Goal: Information Seeking & Learning: Learn about a topic

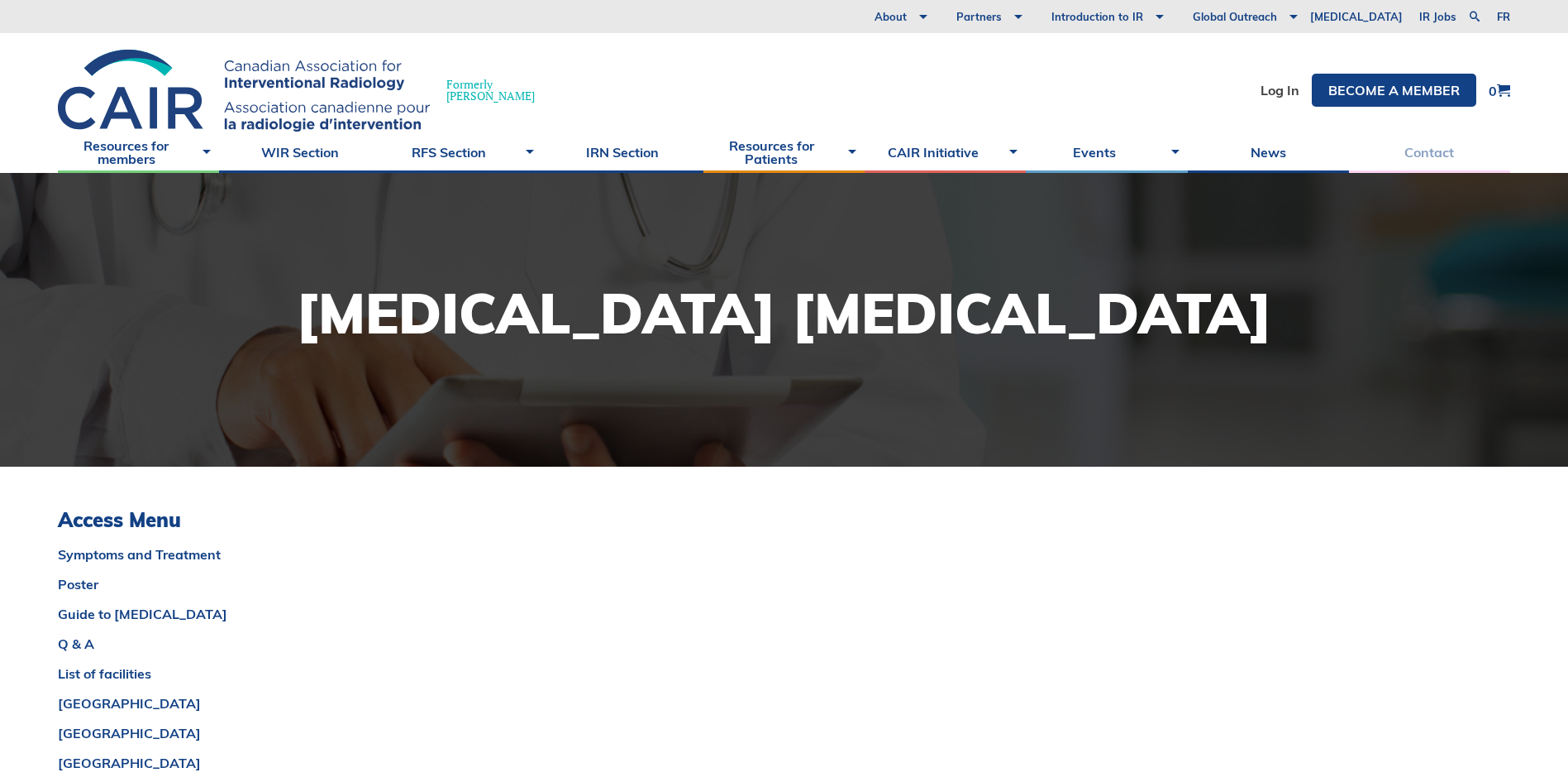
click at [1437, 153] on link "Contact" at bounding box center [1430, 152] width 161 height 41
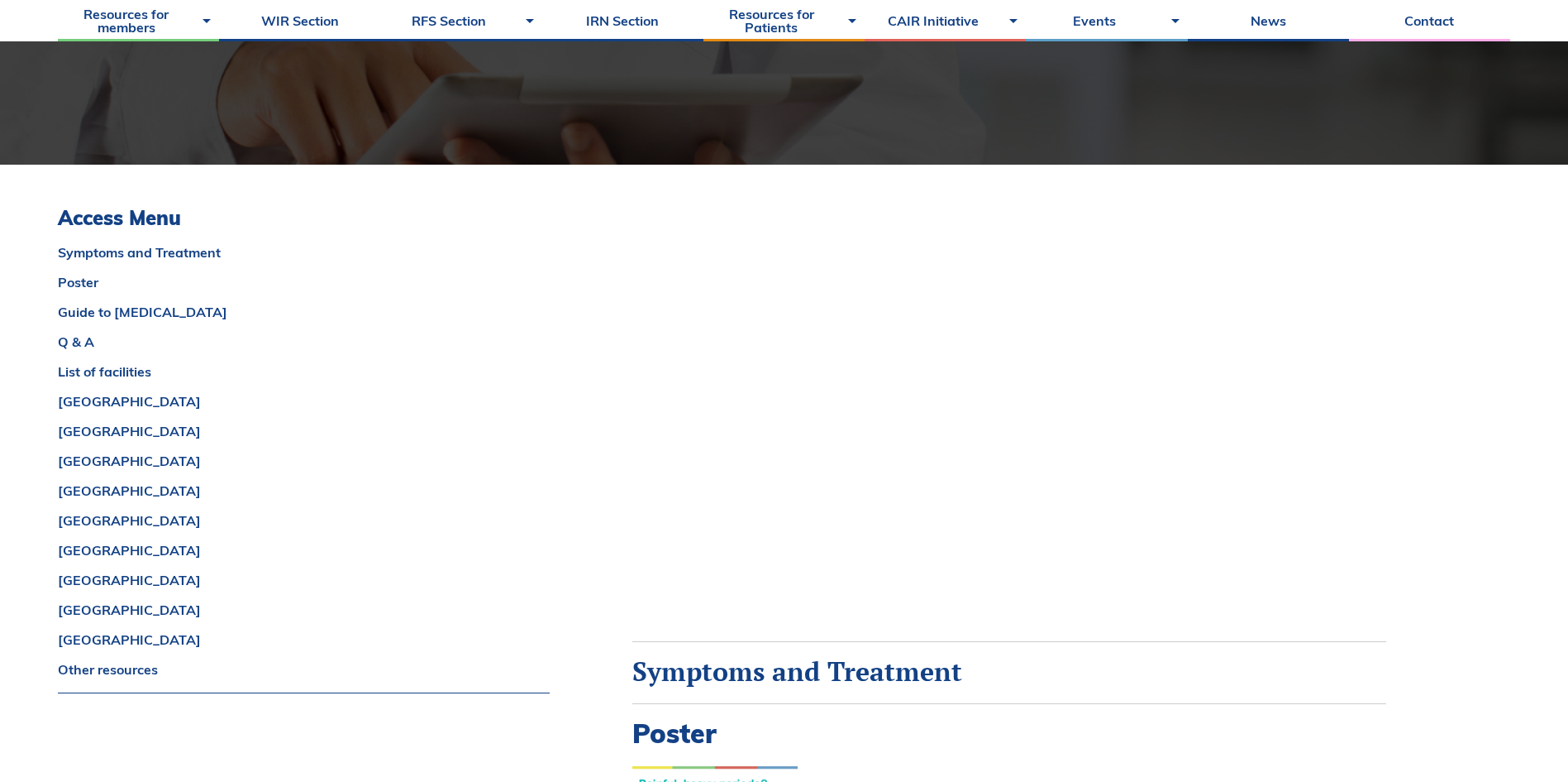
scroll to position [331, 0]
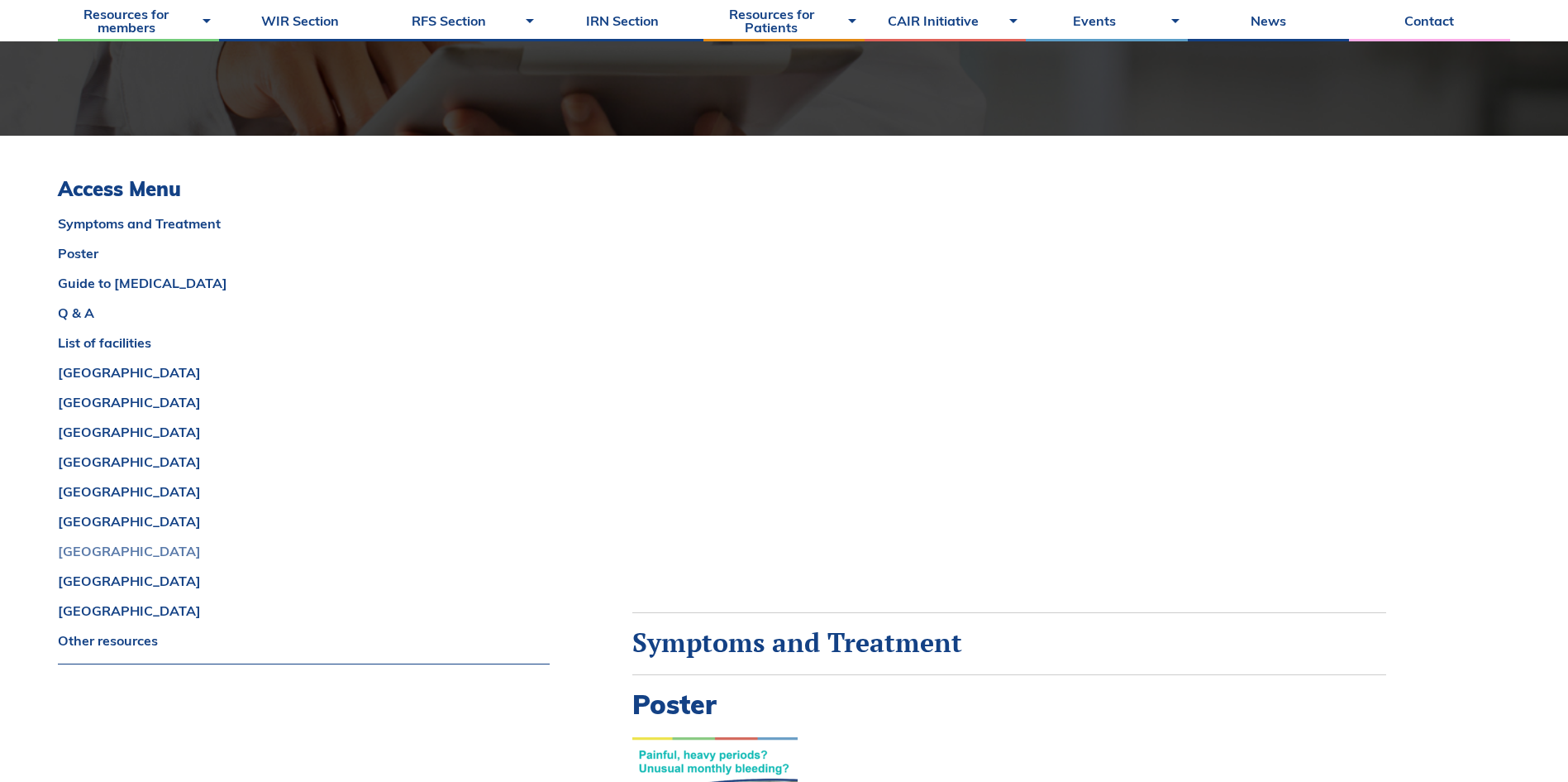
click at [77, 554] on link "[GEOGRAPHIC_DATA]" at bounding box center [303, 551] width 492 height 13
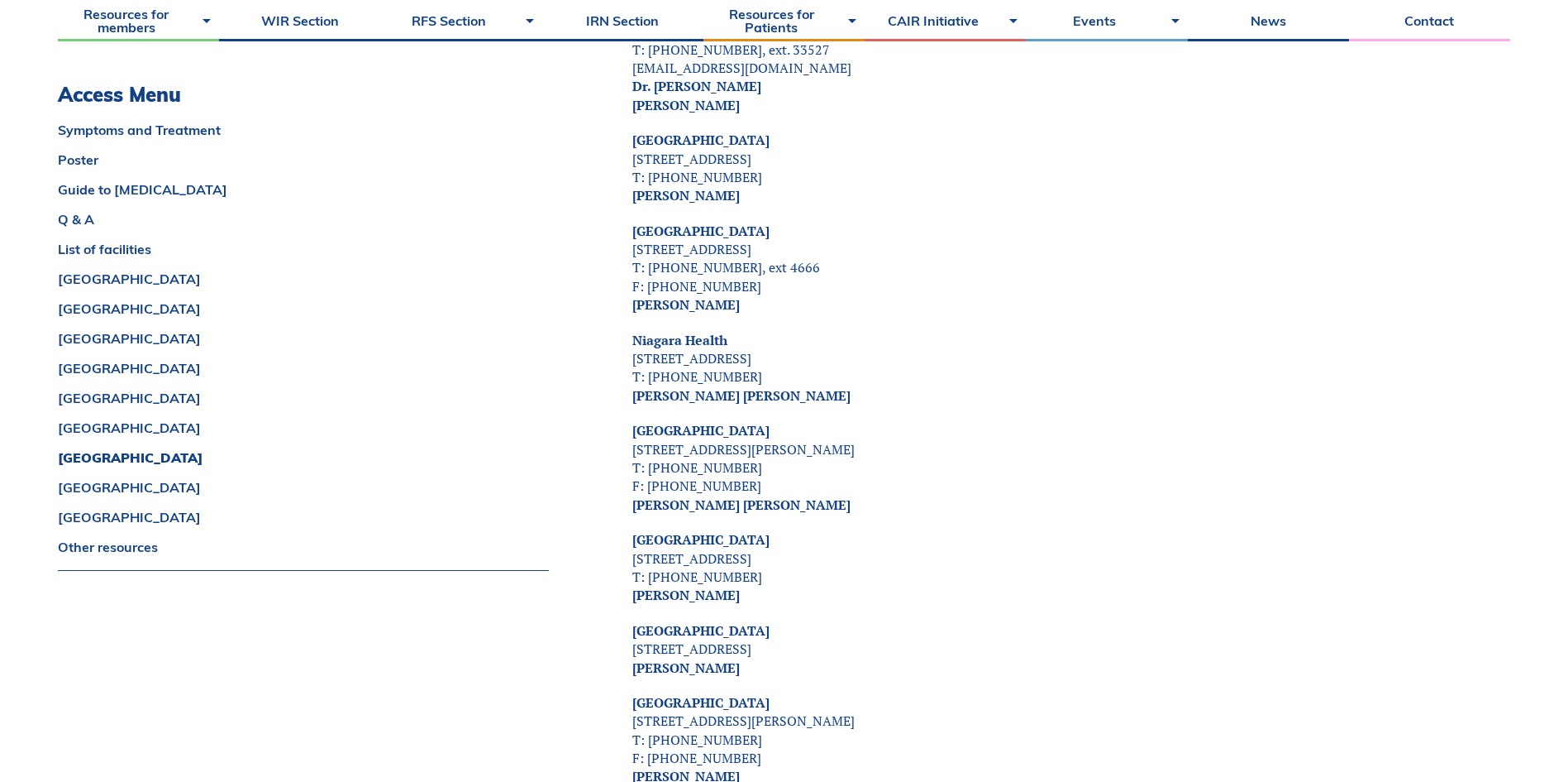
scroll to position [6197, 0]
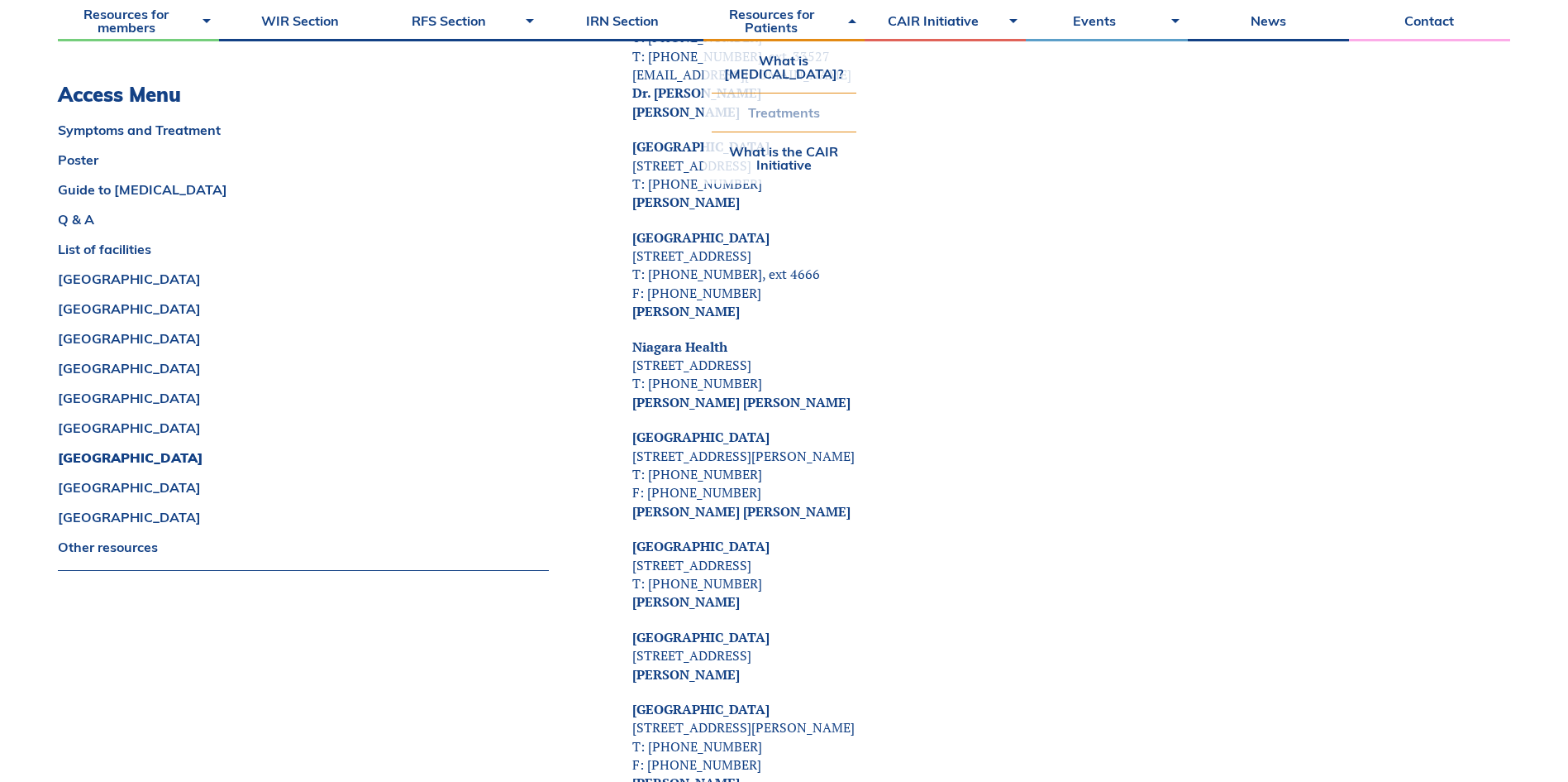
click at [804, 128] on link "Treatments" at bounding box center [784, 112] width 145 height 38
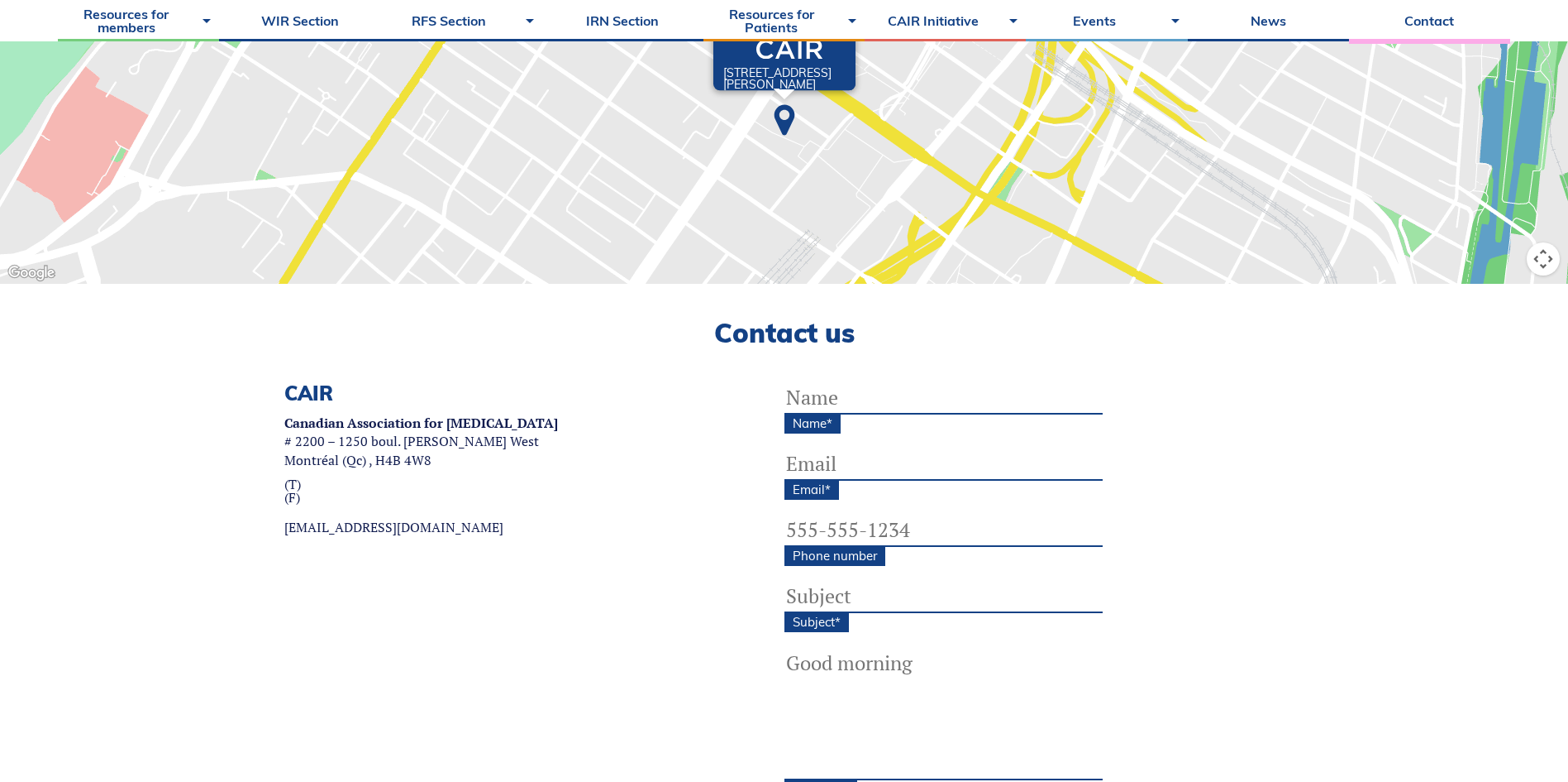
scroll to position [165, 0]
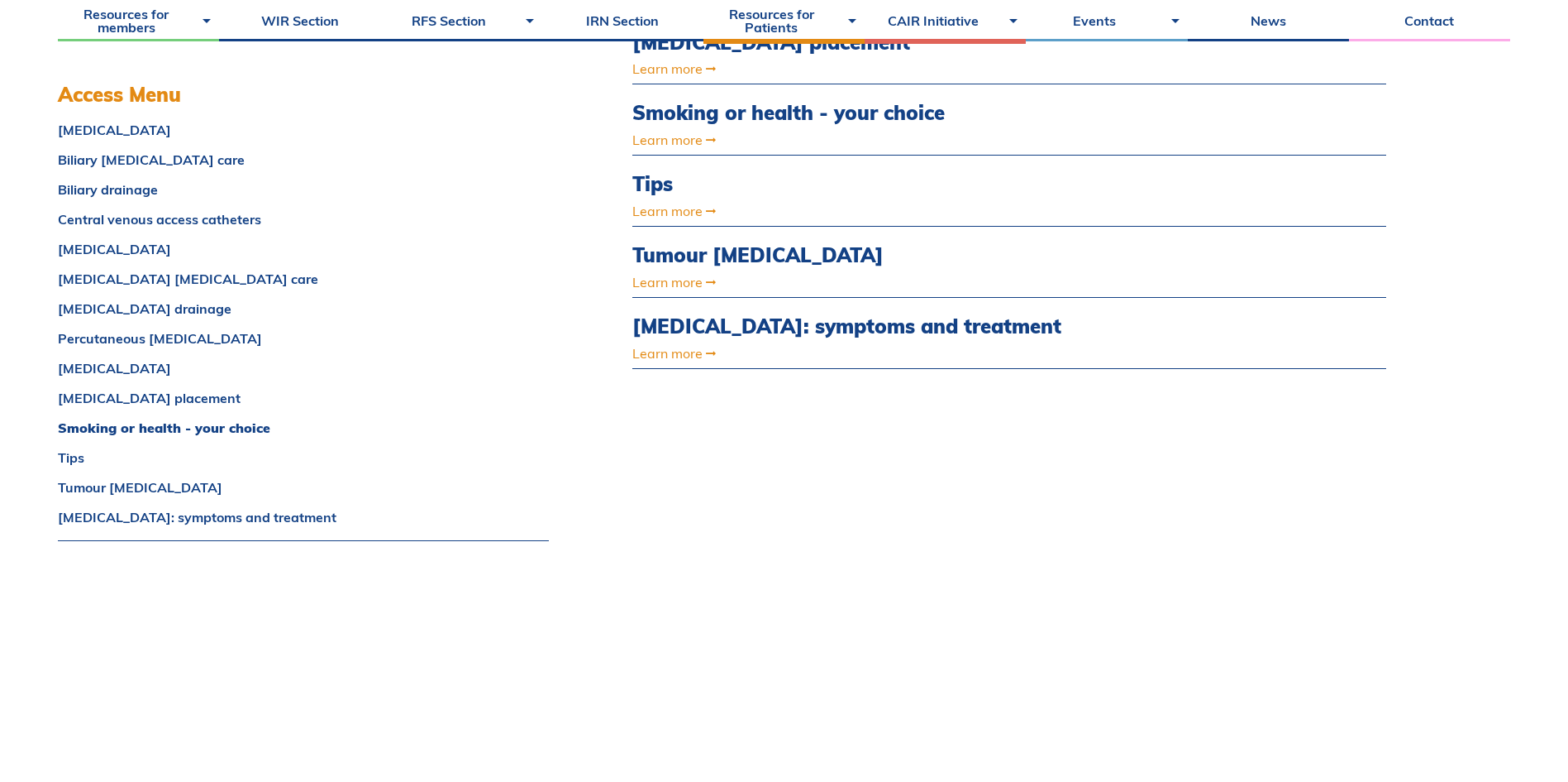
scroll to position [1158, 0]
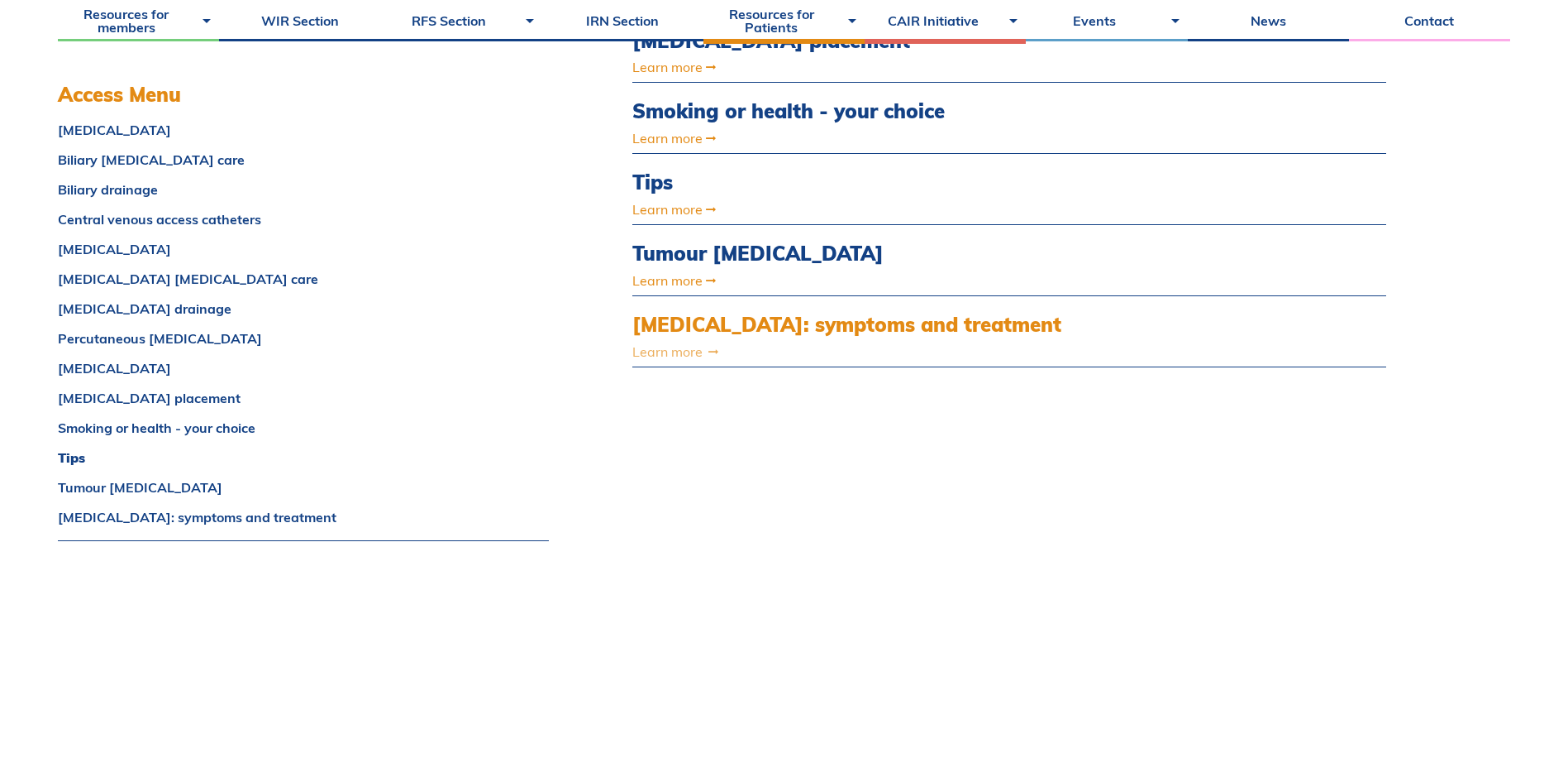
click at [691, 355] on link "Learn more" at bounding box center [896, 351] width 527 height 13
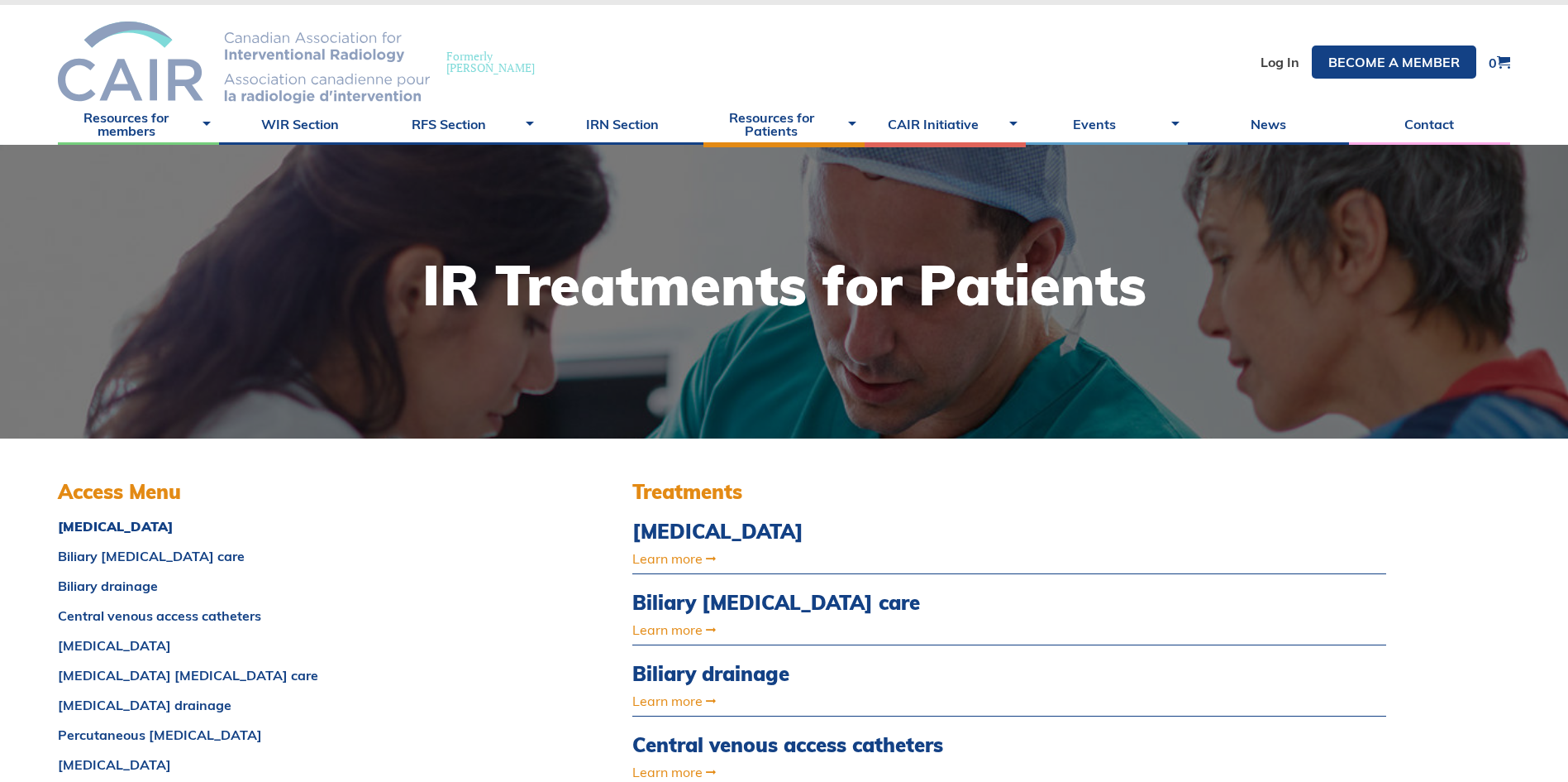
scroll to position [0, 0]
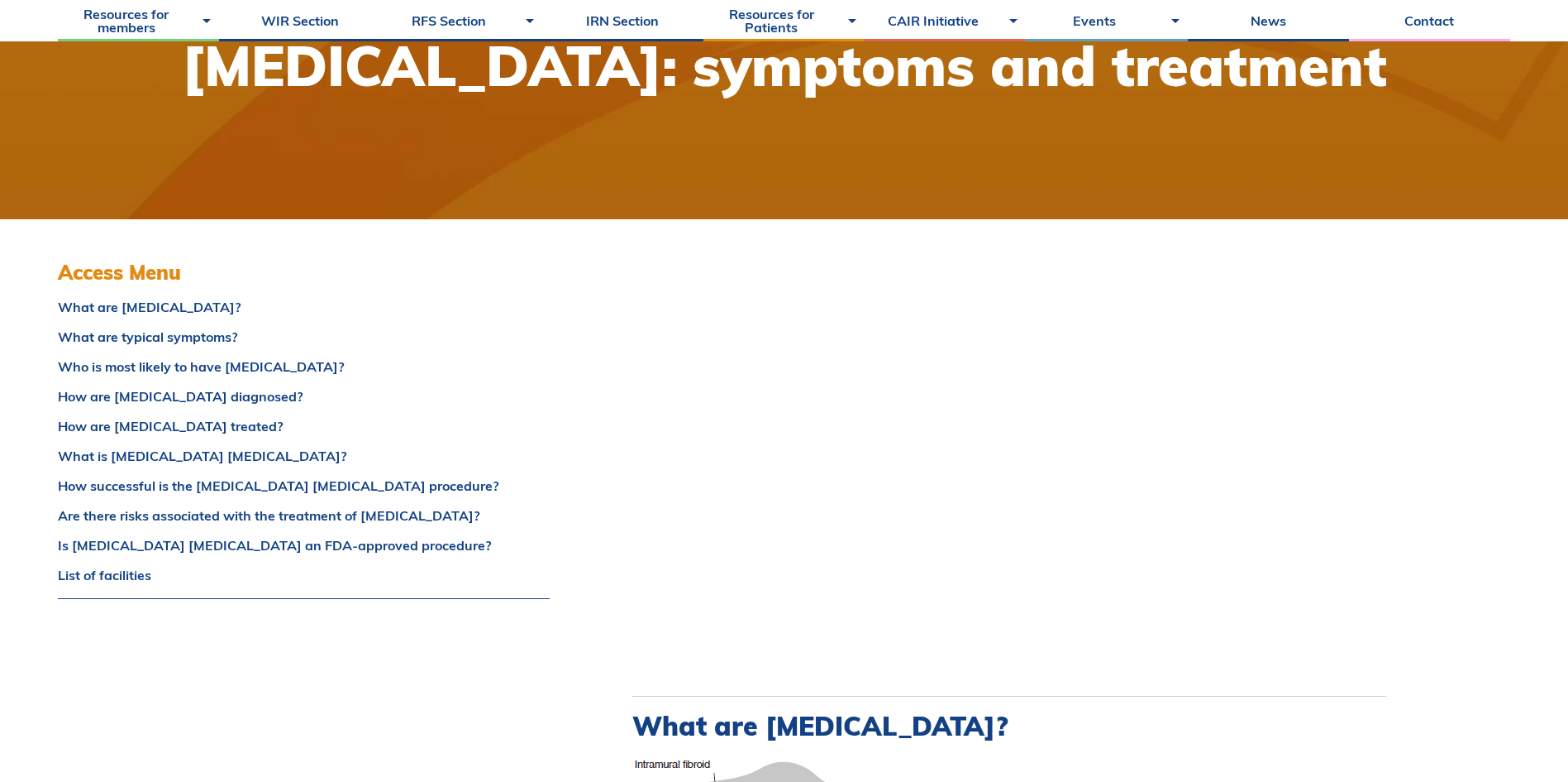
scroll to position [249, 0]
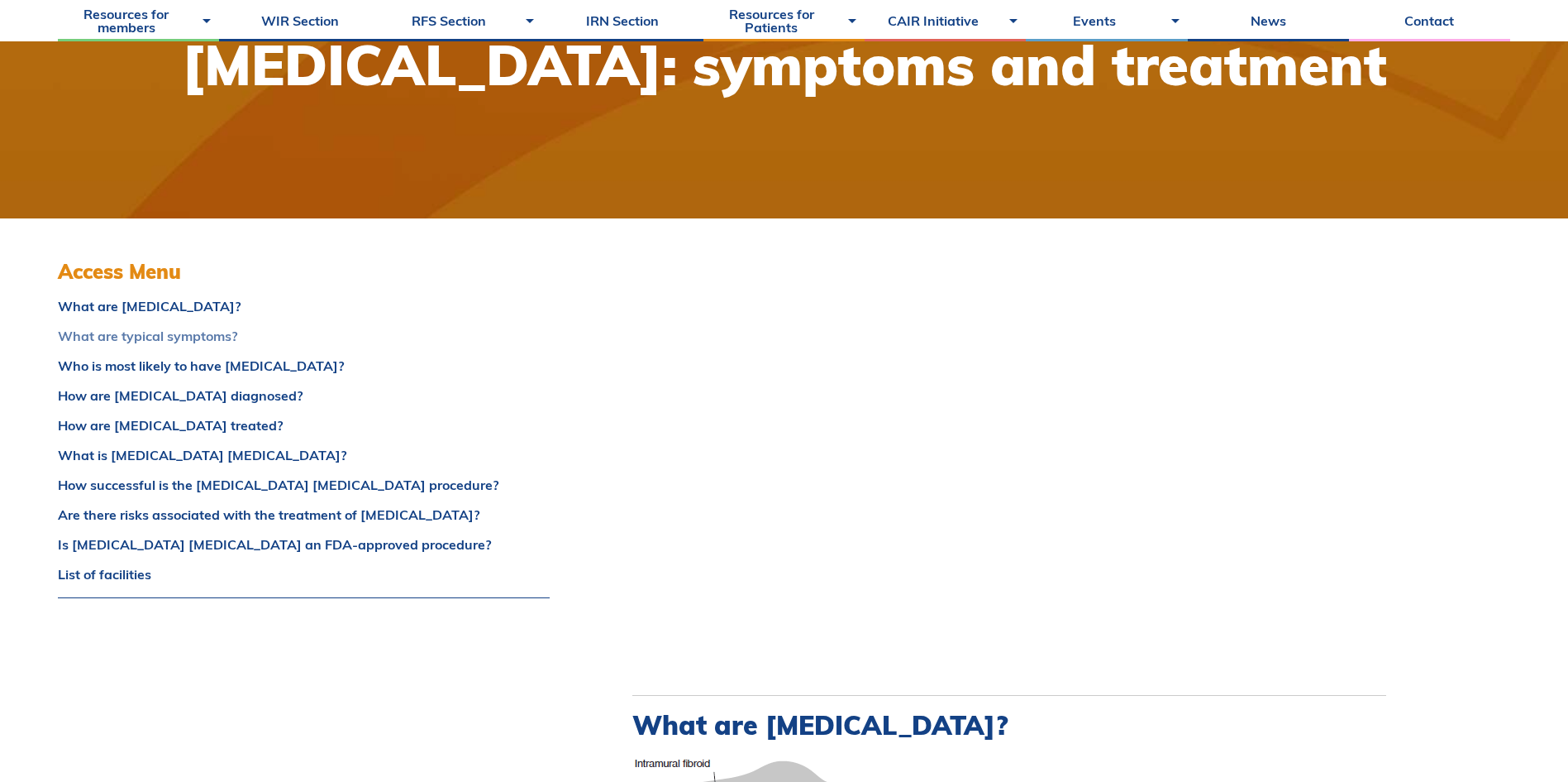
click at [158, 341] on link "What are typical symptoms?" at bounding box center [303, 336] width 492 height 13
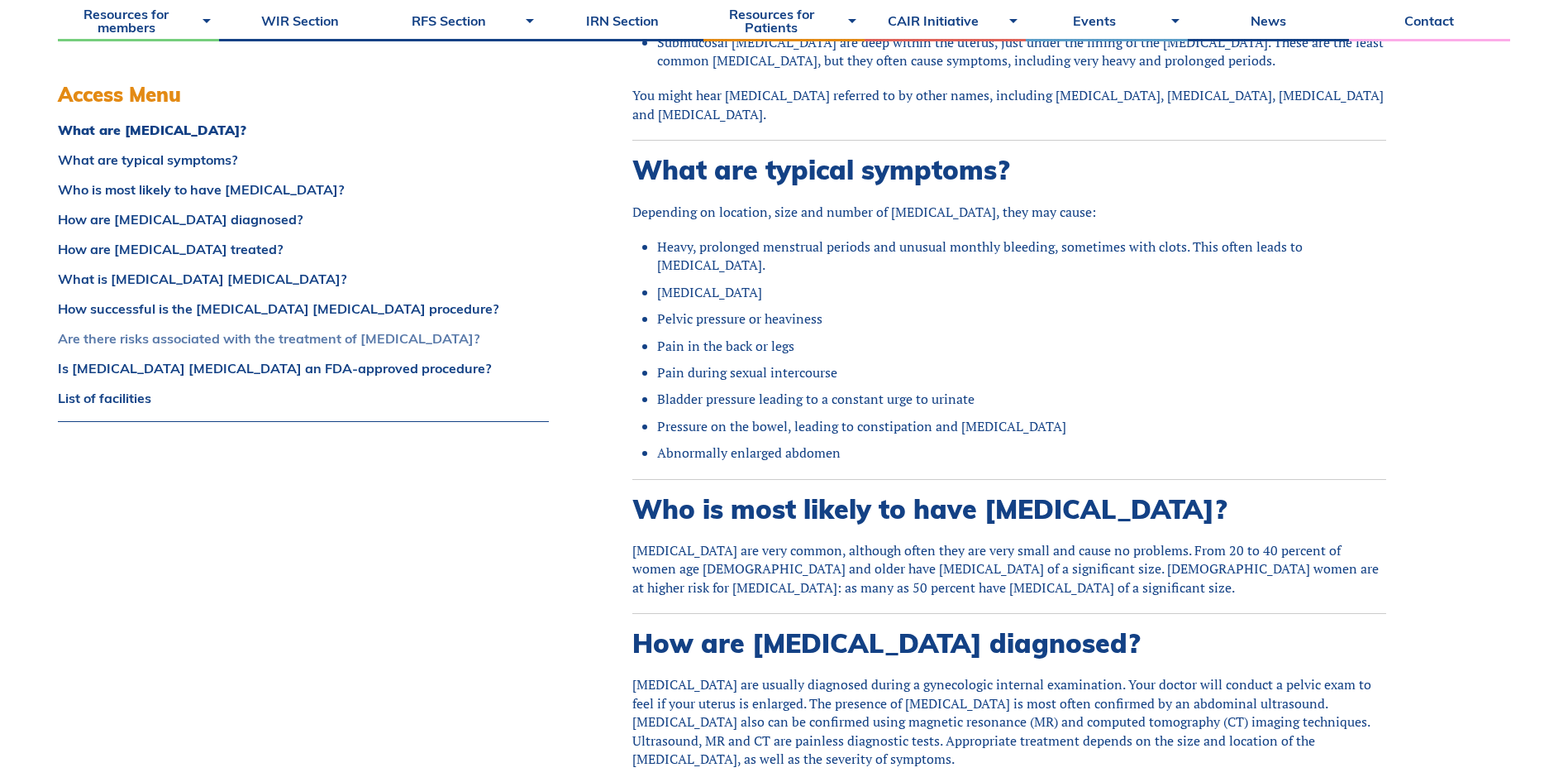
scroll to position [1547, 0]
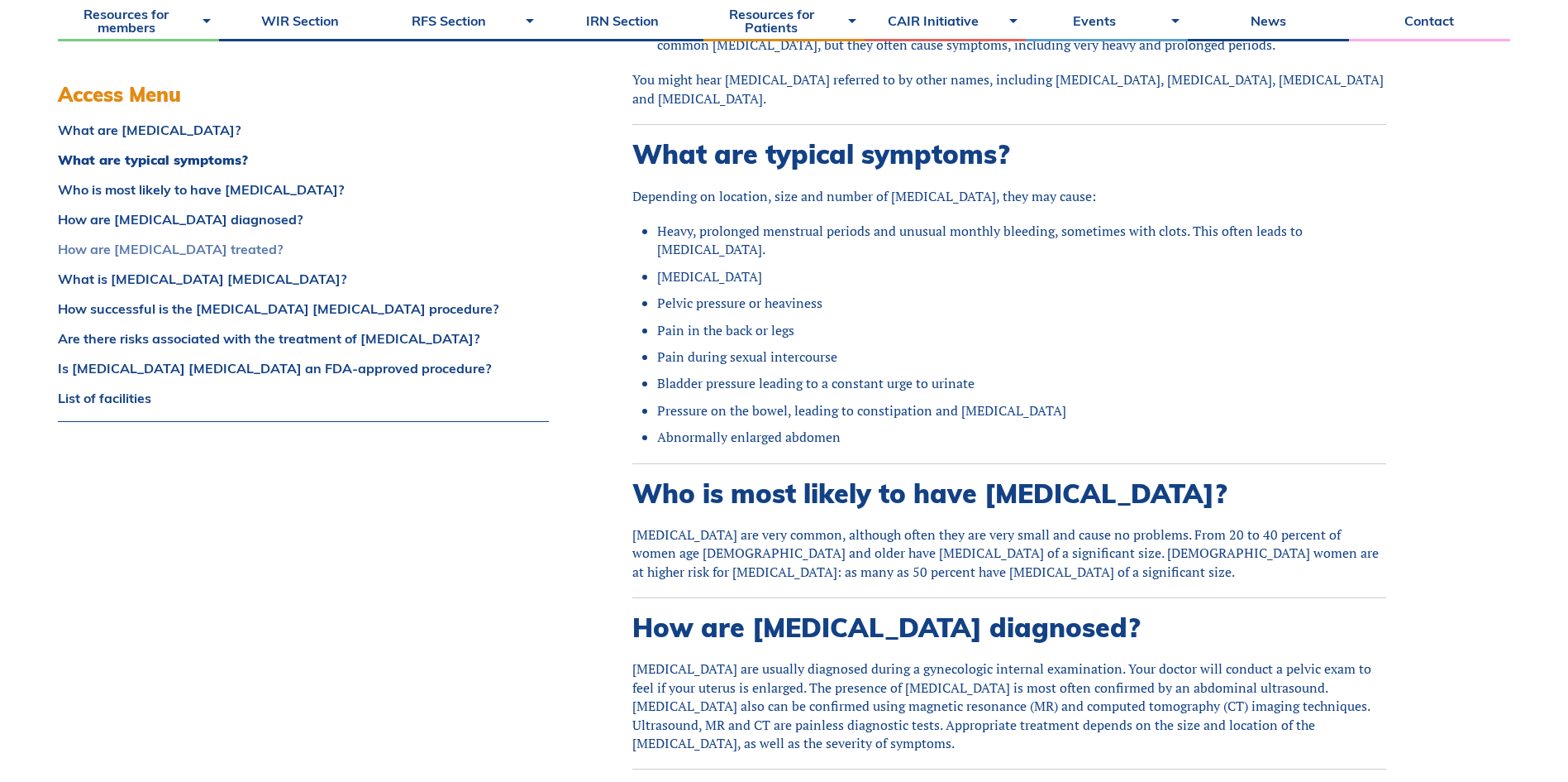
click at [242, 255] on link "How are [MEDICAL_DATA] treated?" at bounding box center [303, 249] width 491 height 13
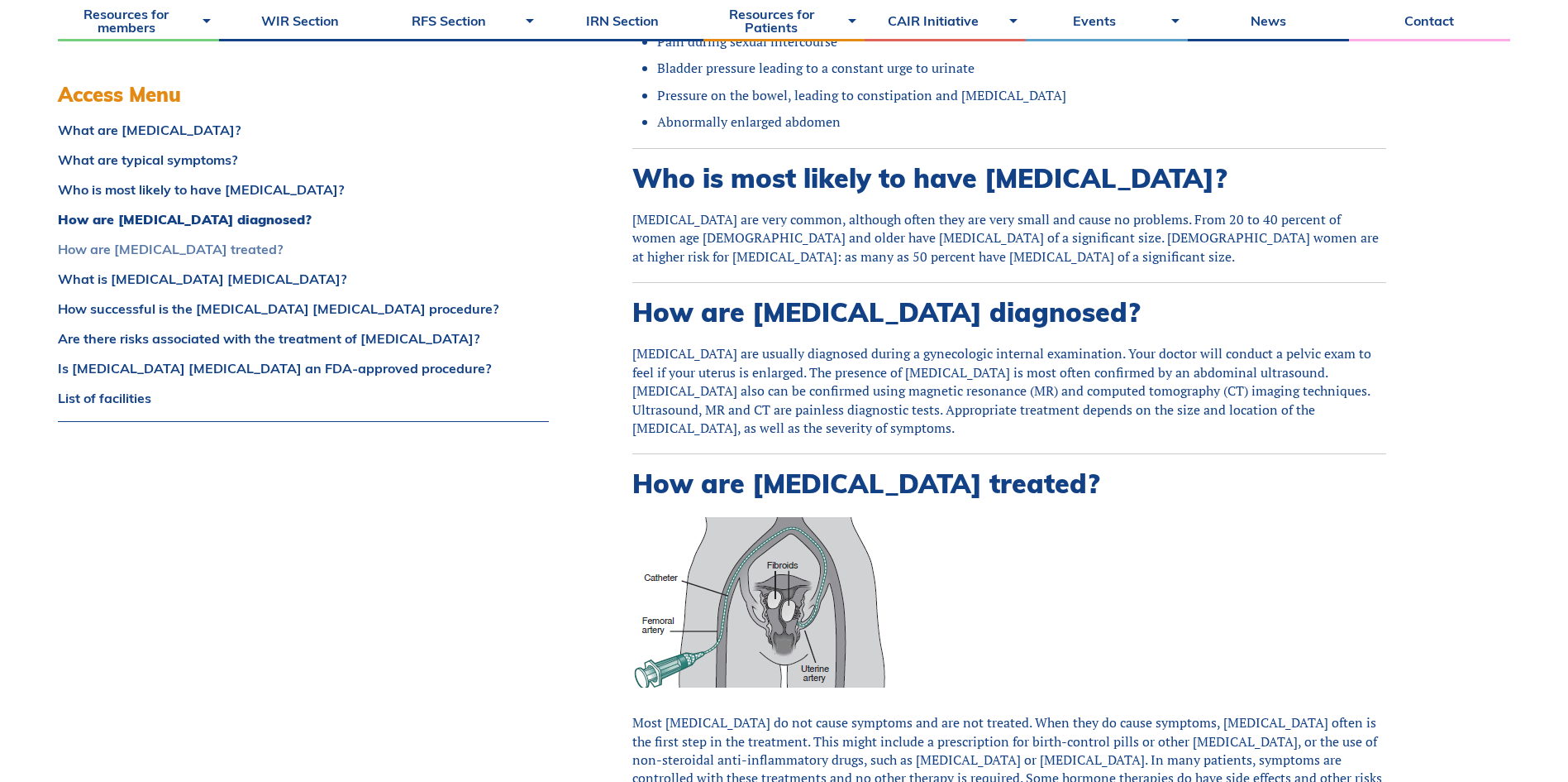
scroll to position [2154, 0]
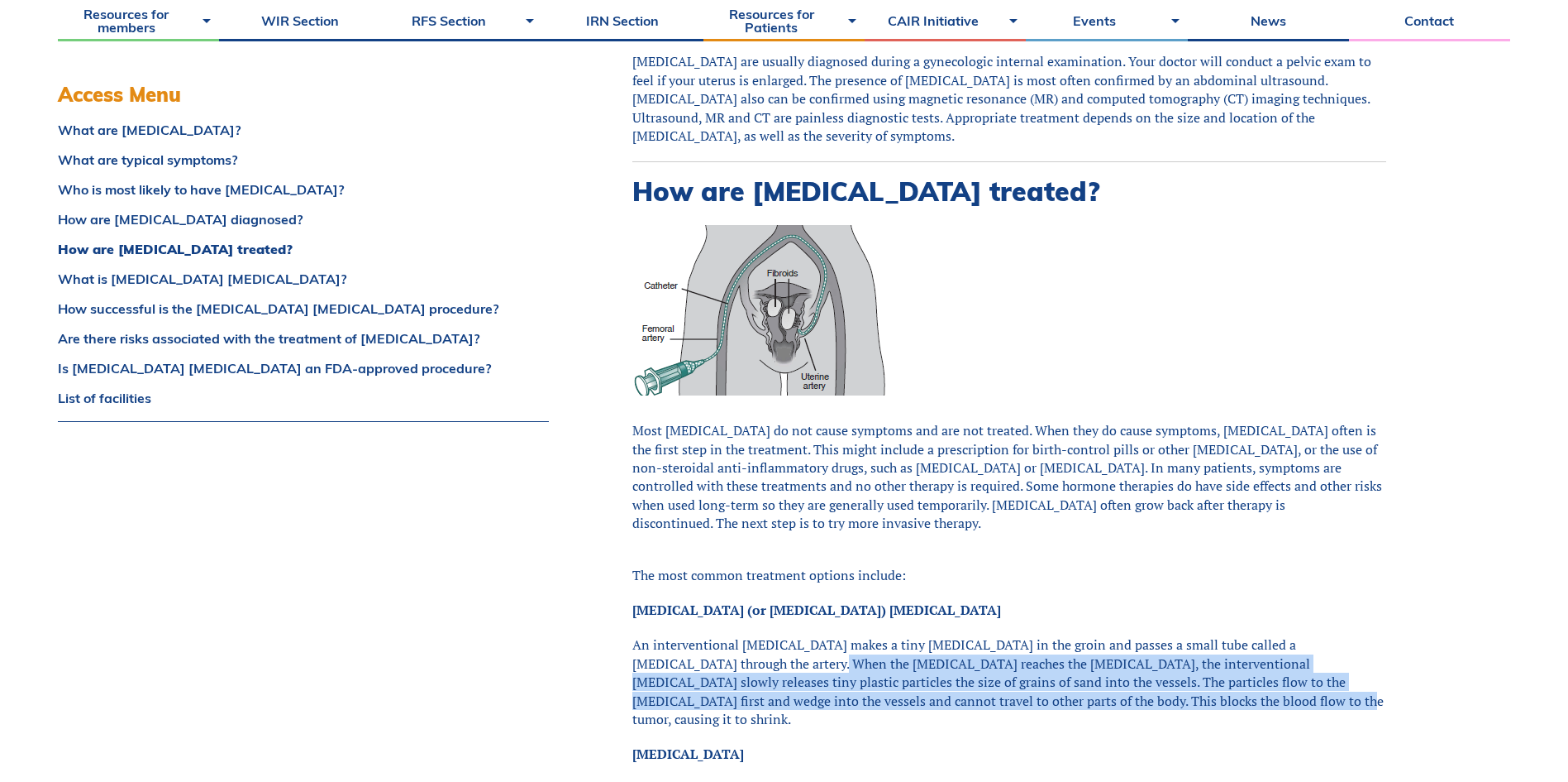
drag, startPoint x: 1070, startPoint y: 613, endPoint x: 725, endPoint y: 581, distance: 346.5
click at [725, 635] on div "An interventional radiologist makes a tiny incision in the groin and passes a s…" at bounding box center [1009, 681] width 754 height 93
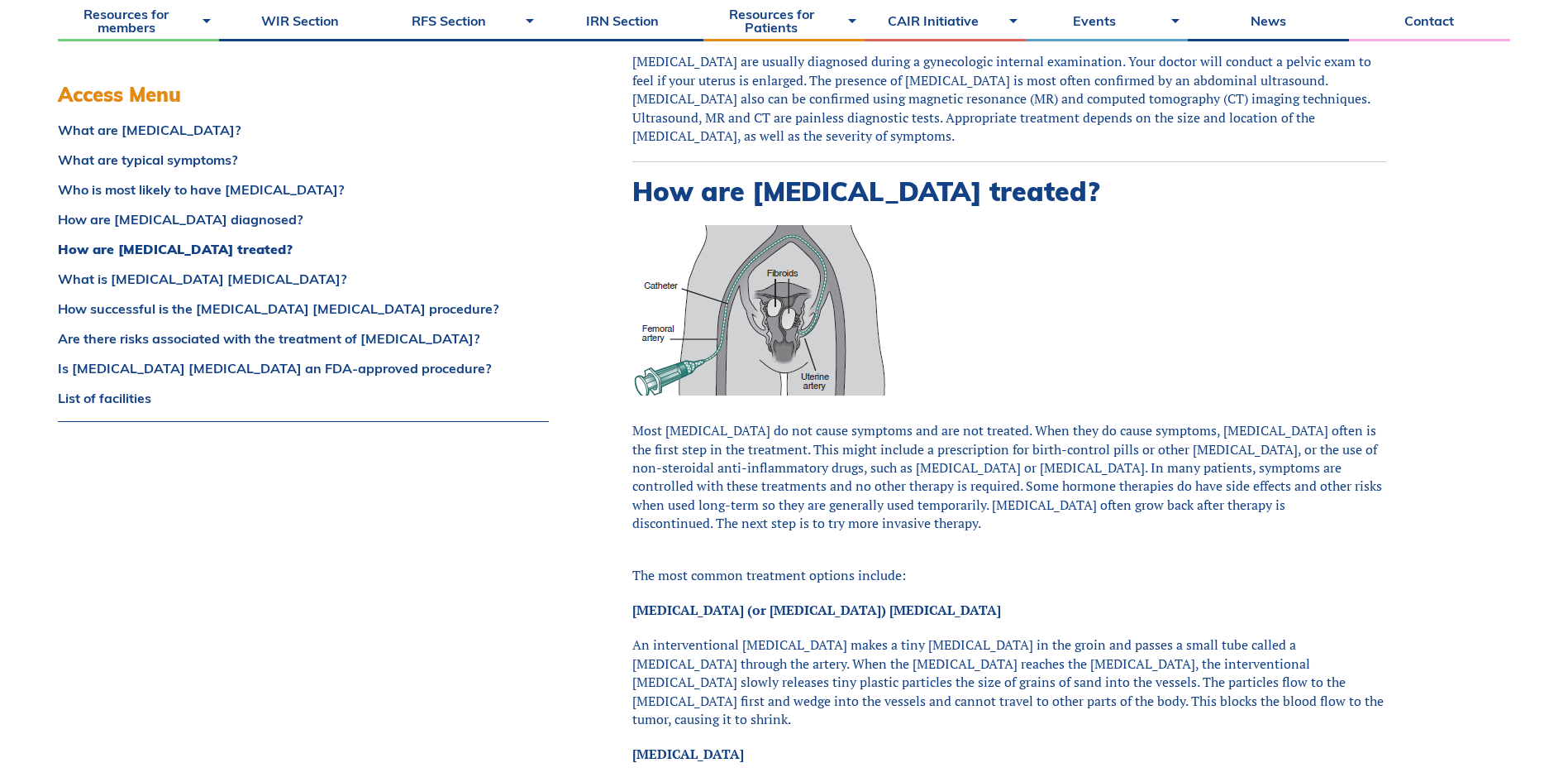
click at [1099, 632] on div "What are typical symptoms? Depending on location, size and number of fibroids, …" at bounding box center [1009, 739] width 754 height 2444
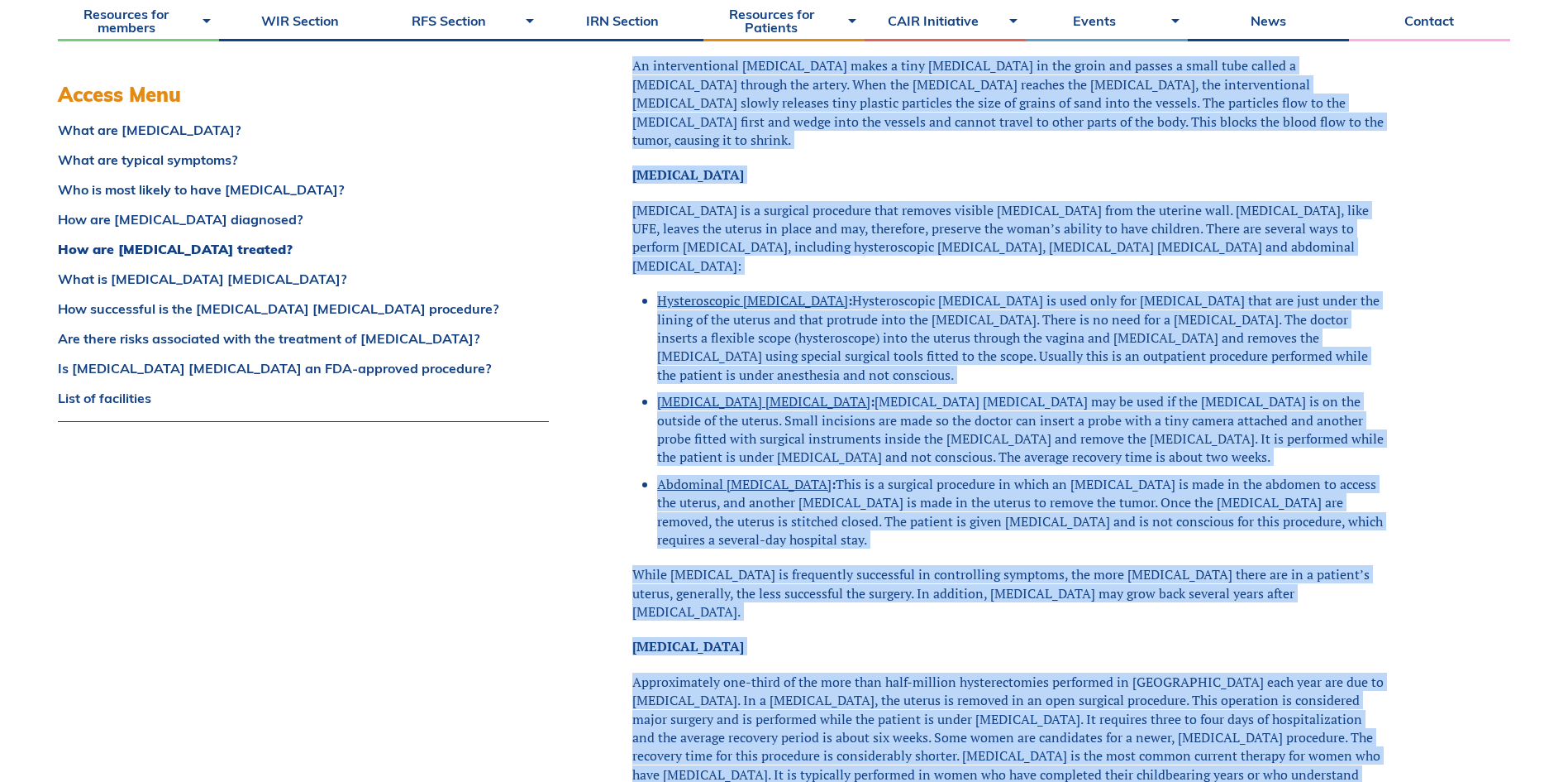
scroll to position [2964, 0]
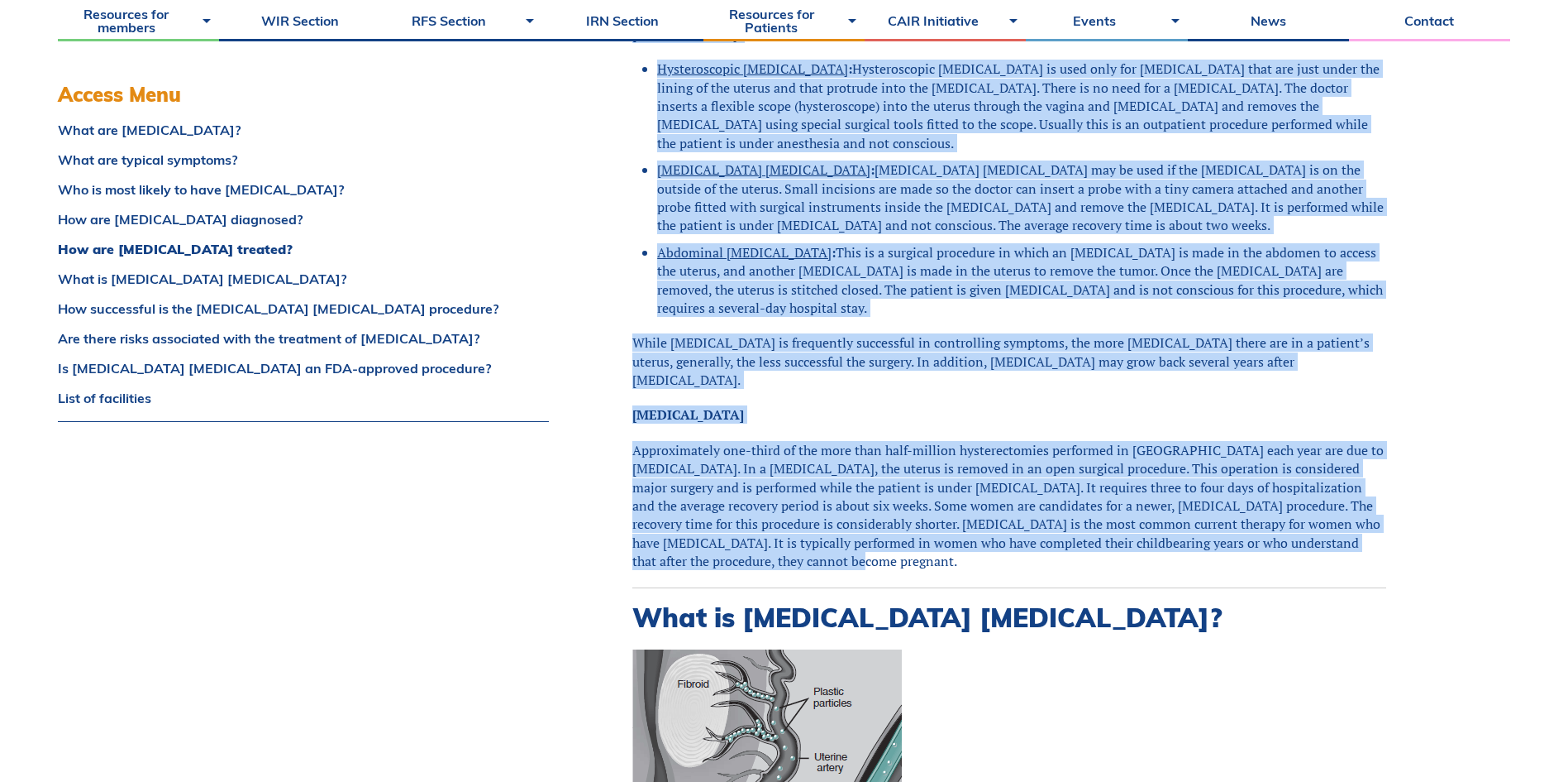
drag, startPoint x: 627, startPoint y: 511, endPoint x: 928, endPoint y: 373, distance: 331.1
copy div "Uterine artery (or fibroid) embolization An interventional radiologist makes a …"
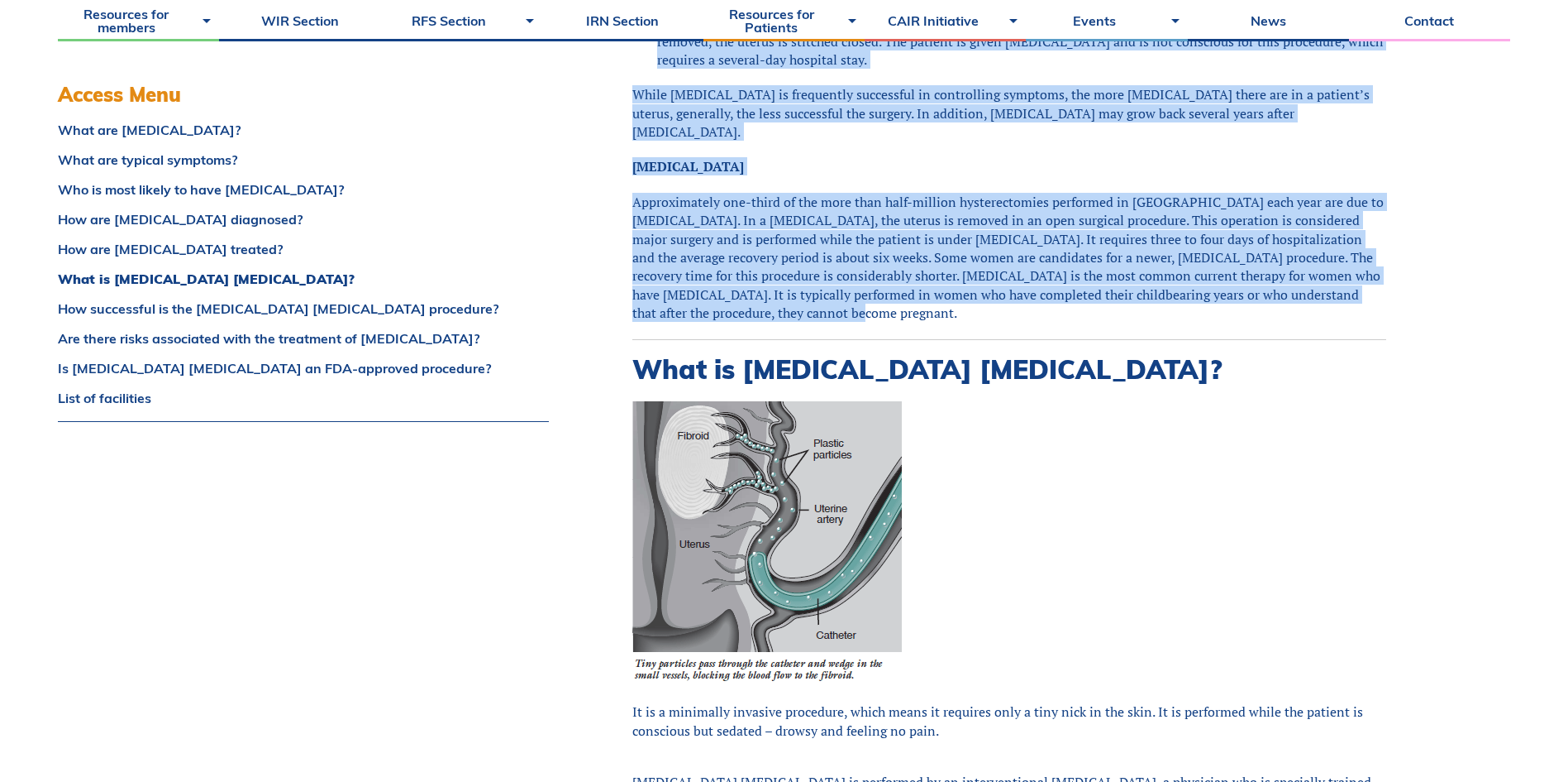
scroll to position [3295, 0]
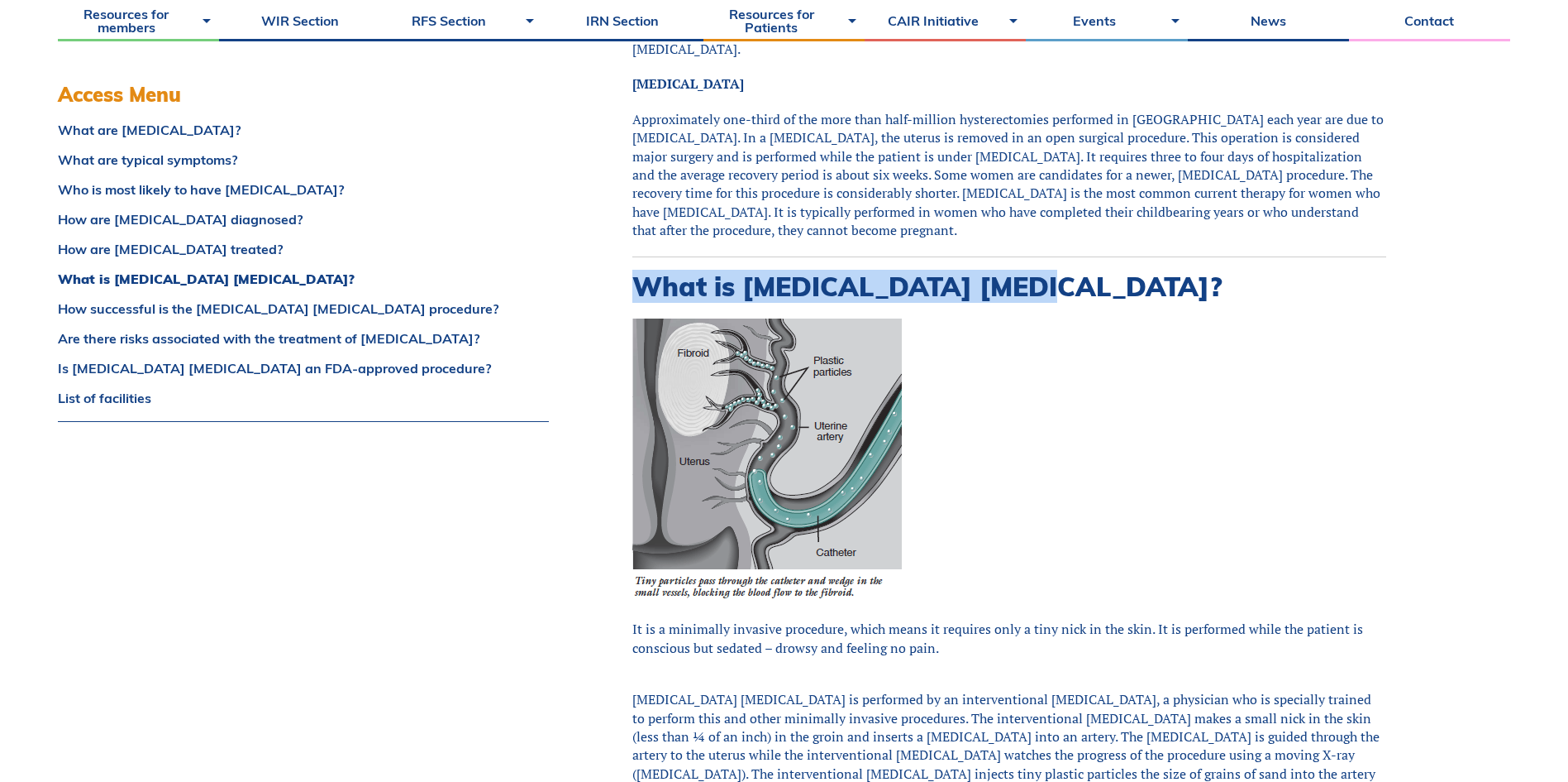
drag, startPoint x: 1010, startPoint y: 104, endPoint x: 614, endPoint y: 87, distance: 396.4
copy h2 "What is fibroid embolization"
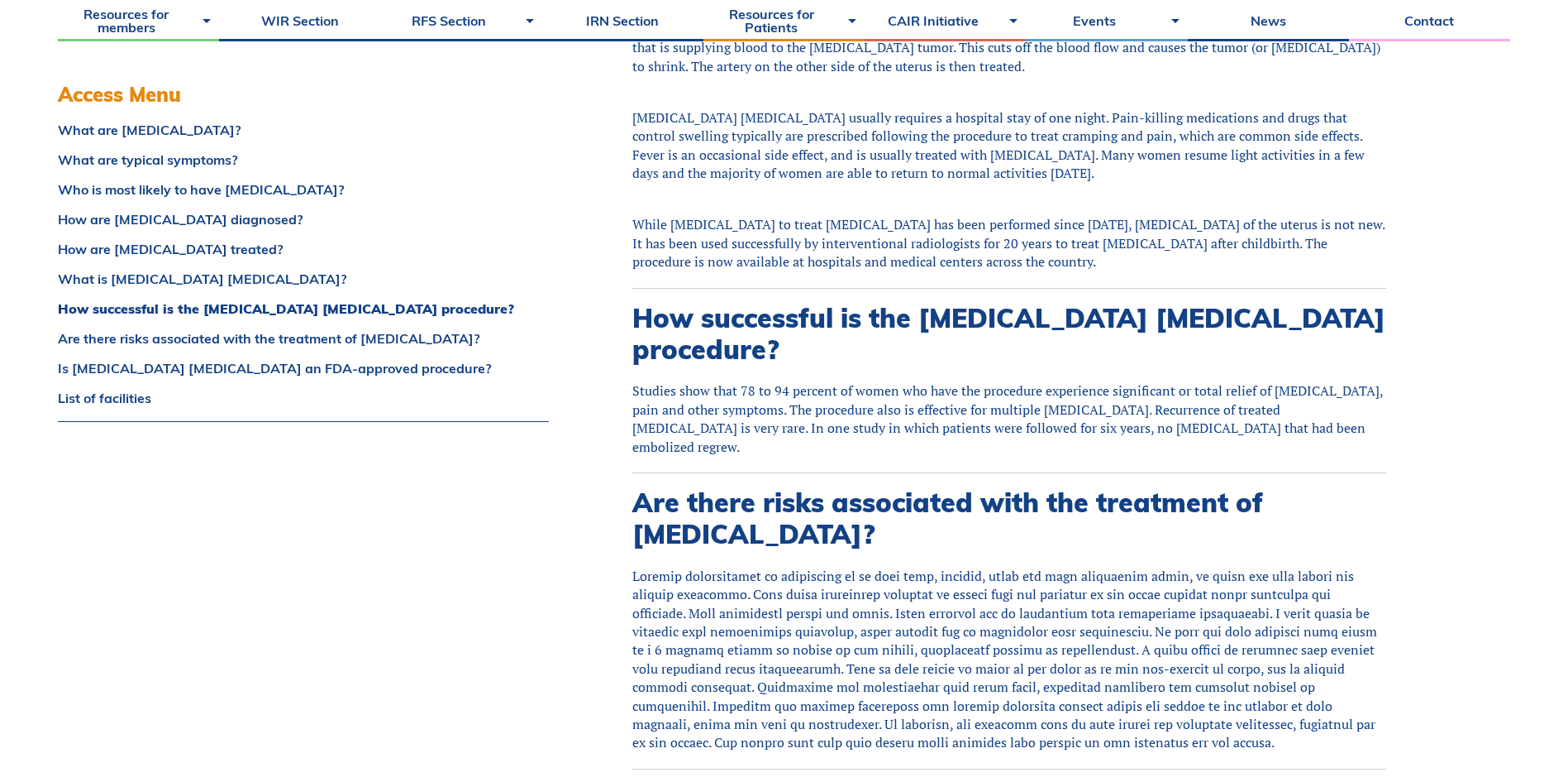
scroll to position [4122, 0]
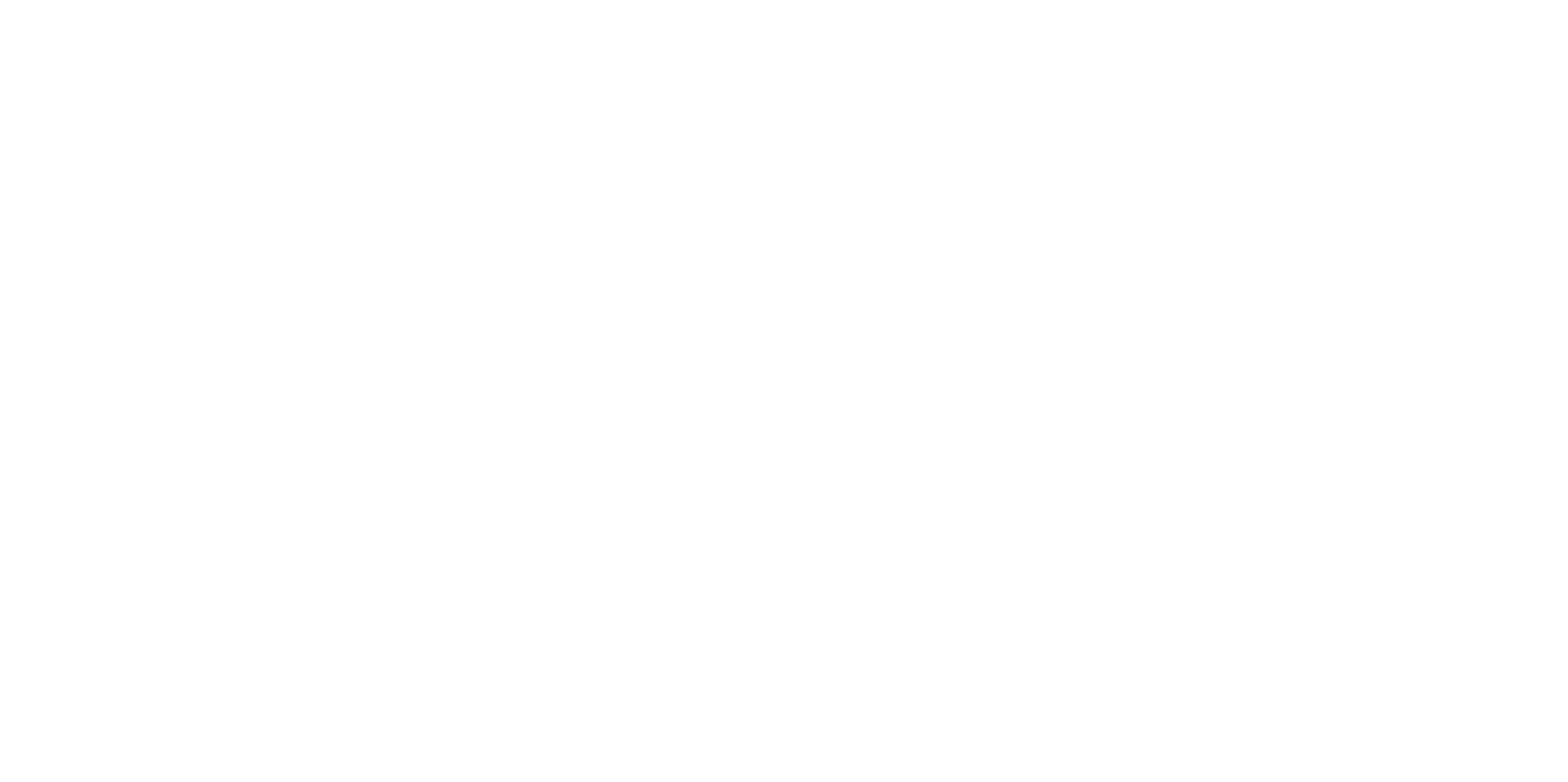
scroll to position [6197, 0]
